Goal: Information Seeking & Learning: Learn about a topic

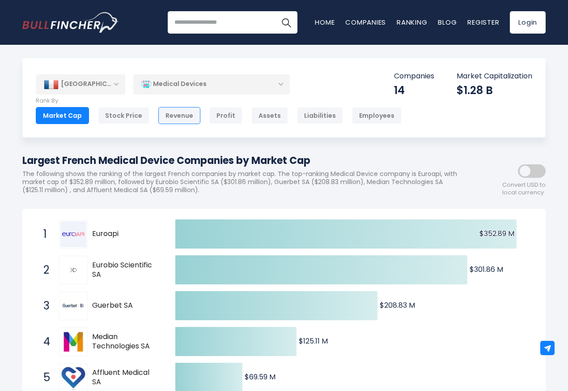
click at [179, 116] on div "Revenue" at bounding box center [179, 115] width 42 height 17
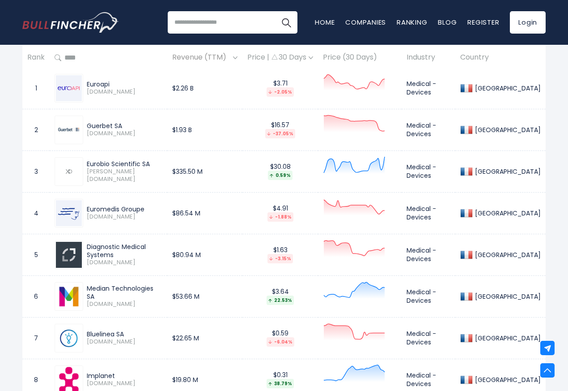
scroll to position [430, 0]
click at [522, 175] on div "[GEOGRAPHIC_DATA]" at bounding box center [507, 172] width 68 height 8
